Goal: Information Seeking & Learning: Learn about a topic

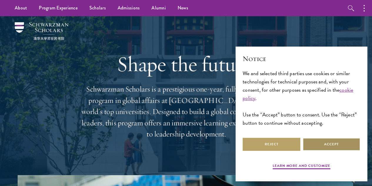
click at [319, 143] on button "Accept" at bounding box center [332, 144] width 58 height 13
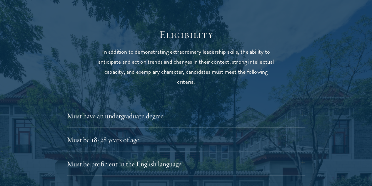
scroll to position [742, 0]
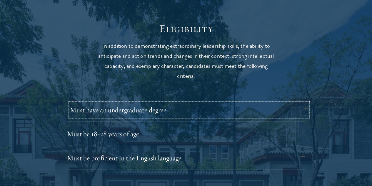
click at [100, 103] on button "Must have an undergraduate degree" at bounding box center [189, 110] width 239 height 14
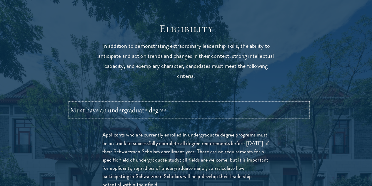
click at [95, 103] on button "Must have an undergraduate degree" at bounding box center [189, 110] width 239 height 14
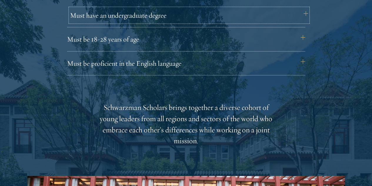
scroll to position [837, 0]
